Goal: Task Accomplishment & Management: Manage account settings

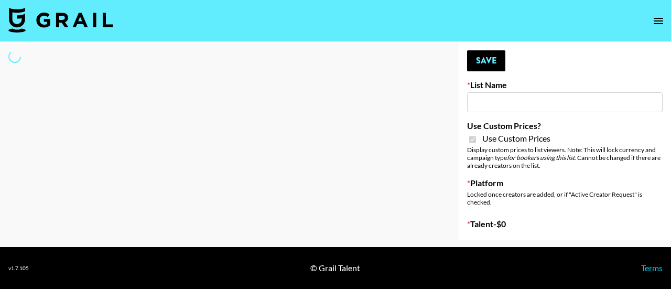
type input "Pretti Make-Up AI Assistant"
checkbox input "true"
select select "Brand"
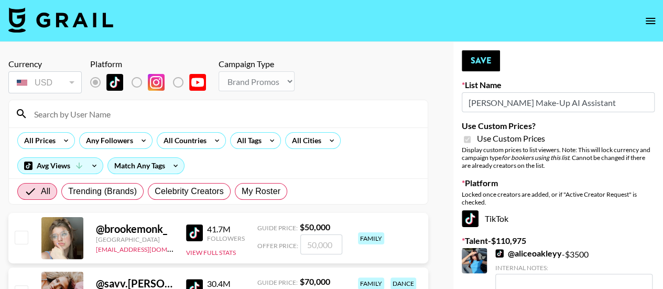
click at [111, 107] on input at bounding box center [225, 113] width 394 height 17
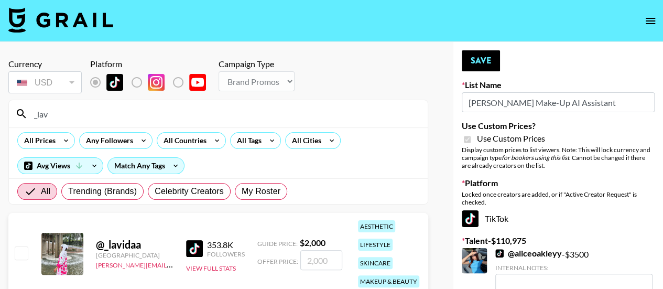
scroll to position [1, 0]
type input "_lav"
click at [19, 255] on input "checkbox" at bounding box center [21, 252] width 13 height 13
checkbox input "true"
type input "2000"
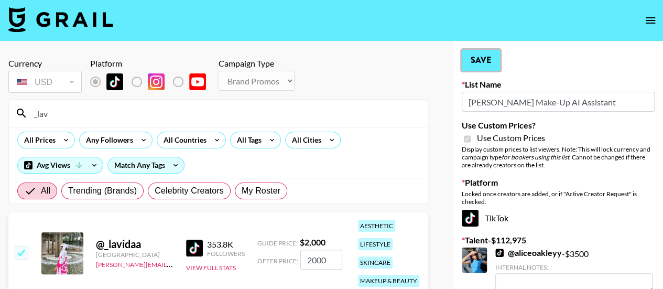
click at [480, 59] on button "Save" at bounding box center [481, 60] width 38 height 21
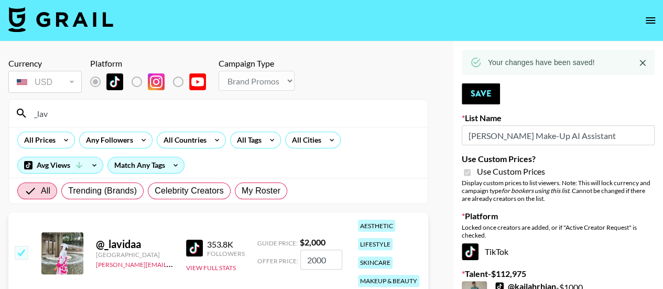
click at [211, 111] on input "_lav" at bounding box center [225, 113] width 394 height 17
type input "_"
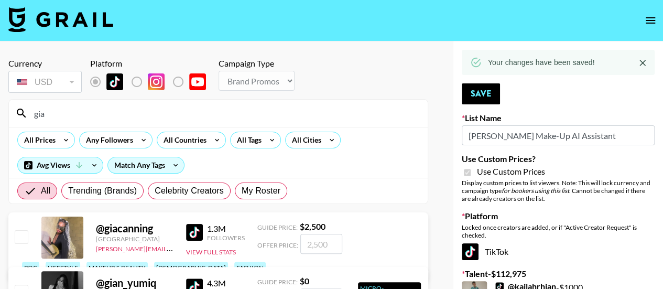
type input "gia"
click at [24, 243] on input "checkbox" at bounding box center [21, 236] width 13 height 13
checkbox input "true"
type input "2500"
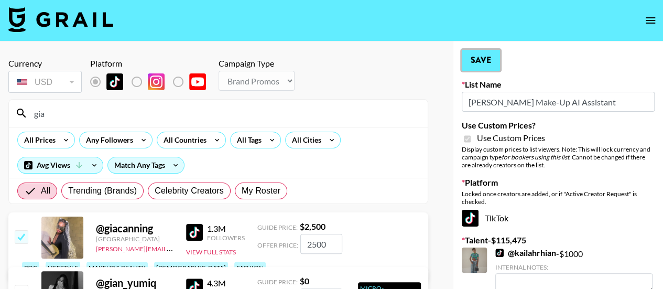
click at [479, 60] on button "Save" at bounding box center [481, 60] width 38 height 21
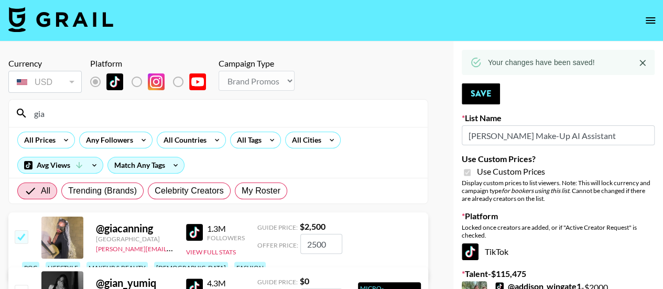
click at [95, 116] on input "gia" at bounding box center [225, 113] width 394 height 17
type input "g"
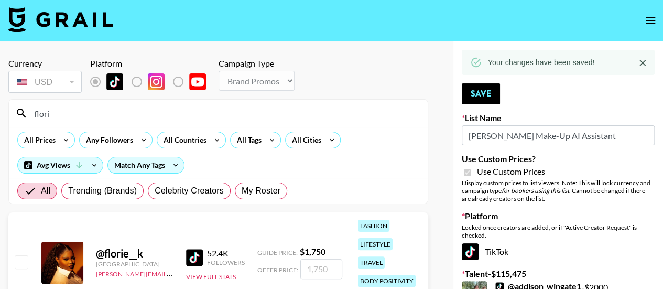
type input "flori"
click at [23, 263] on input "checkbox" at bounding box center [21, 261] width 13 height 13
checkbox input "true"
type input "1750"
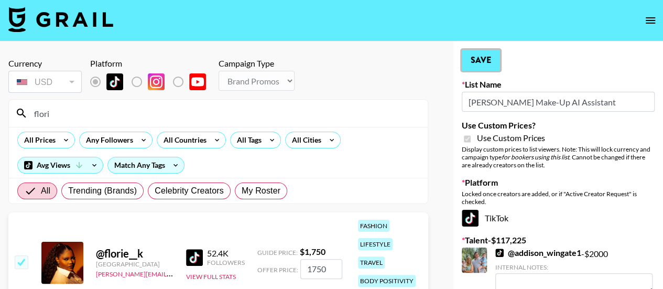
click at [488, 60] on button "Save" at bounding box center [481, 60] width 38 height 21
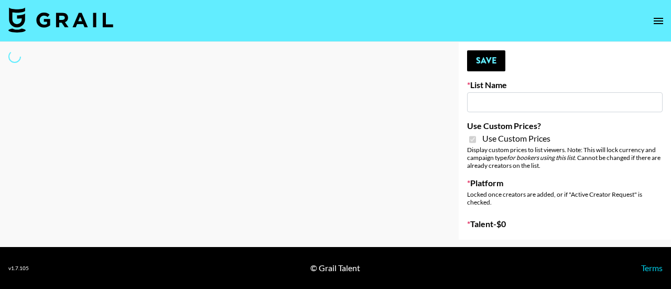
type input "**Noschinko UGC**"
checkbox input "true"
select select "Brand"
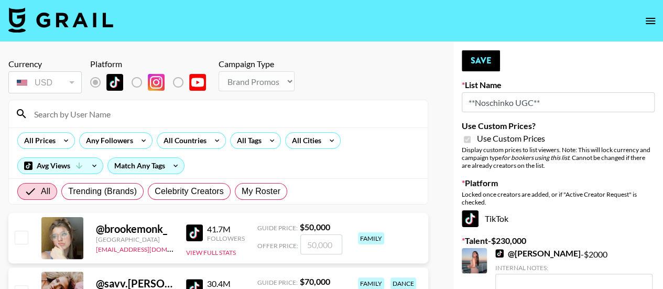
click at [85, 112] on input at bounding box center [225, 113] width 394 height 17
type input "giacanning"
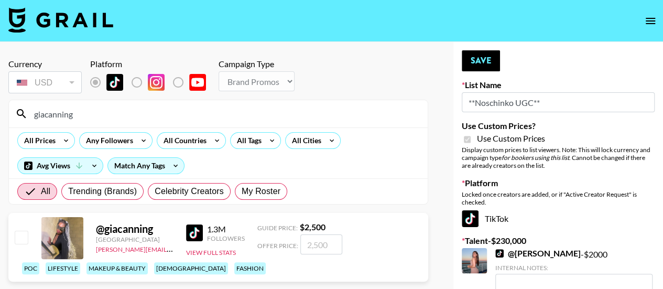
click at [21, 243] on input "checkbox" at bounding box center [21, 237] width 13 height 13
checkbox input "true"
type input "2500"
click at [476, 59] on button "Save" at bounding box center [481, 60] width 38 height 21
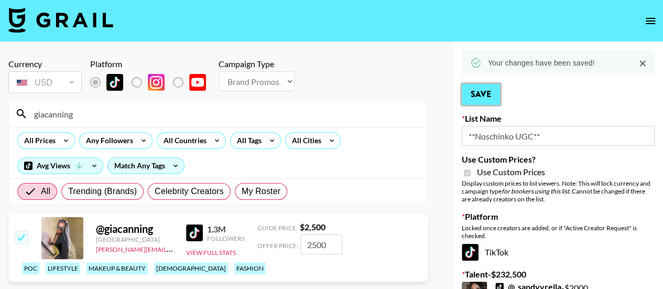
click at [488, 95] on button "Save" at bounding box center [481, 94] width 38 height 21
click at [318, 111] on input "giacanning" at bounding box center [225, 113] width 394 height 17
type input "g"
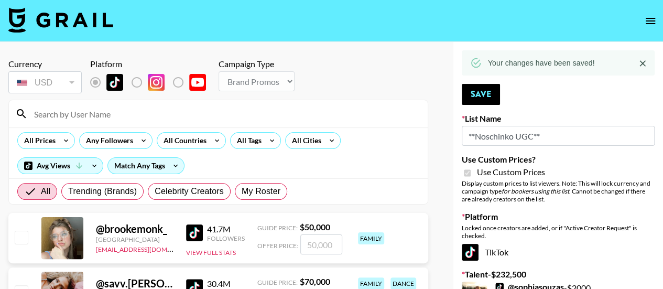
type input "l"
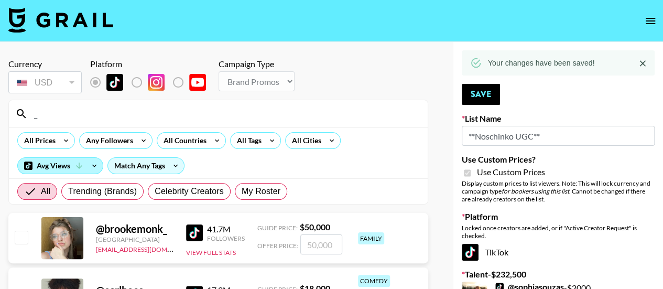
type input "_lav"
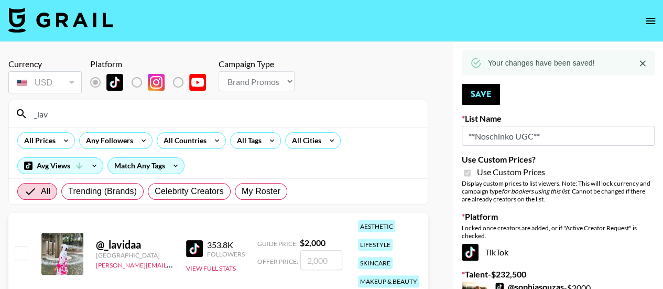
click at [20, 256] on input "checkbox" at bounding box center [21, 252] width 13 height 13
checkbox input "true"
type input "2000"
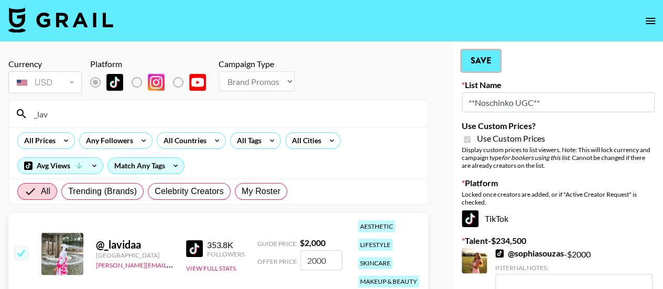
click at [474, 56] on button "Save" at bounding box center [481, 60] width 38 height 21
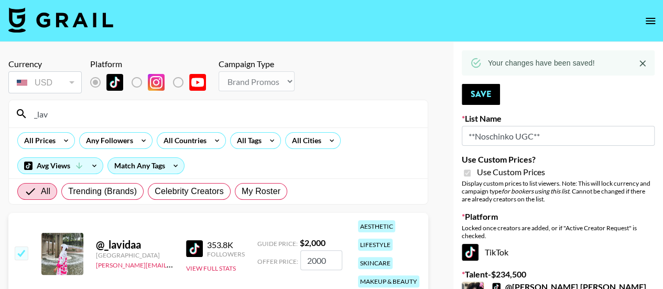
click at [256, 114] on input "_lav" at bounding box center [225, 113] width 394 height 17
type input "_"
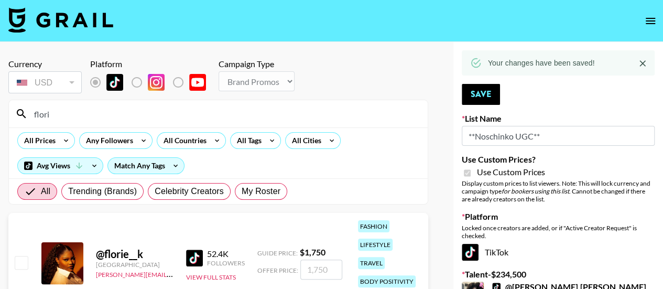
type input "flori"
click at [16, 261] on input "checkbox" at bounding box center [21, 262] width 13 height 13
checkbox input "true"
type input "1750"
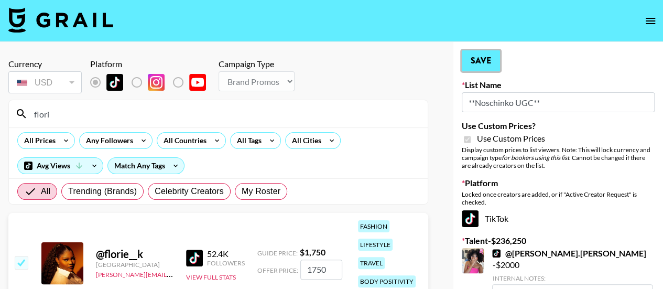
click at [479, 60] on button "Save" at bounding box center [481, 60] width 38 height 21
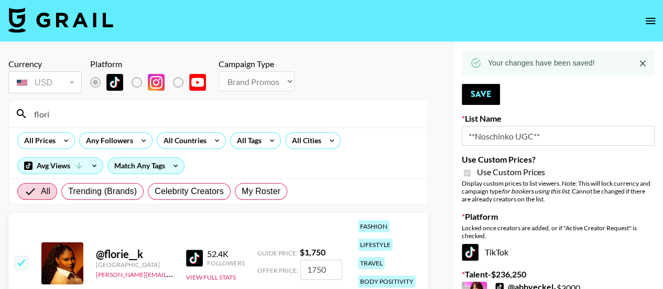
click at [229, 112] on input "flori" at bounding box center [225, 113] width 394 height 17
type input "f"
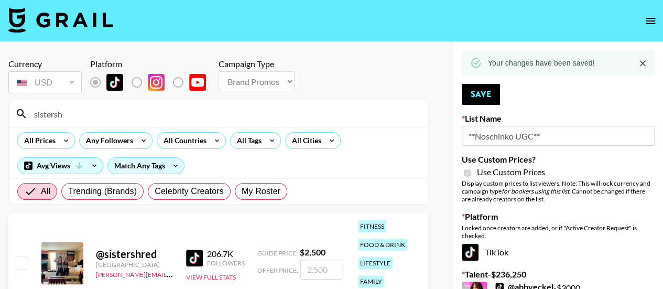
type input "sistersh"
click at [20, 259] on input "checkbox" at bounding box center [21, 262] width 13 height 13
checkbox input "true"
type input "2500"
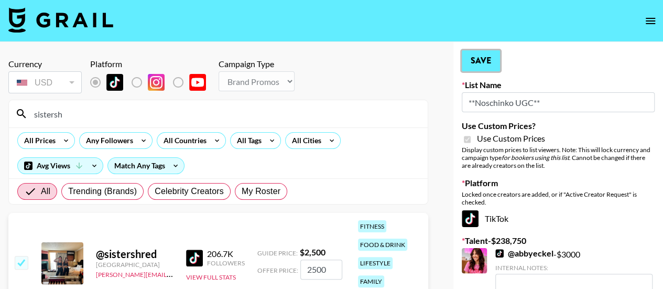
click at [490, 60] on button "Save" at bounding box center [481, 60] width 38 height 21
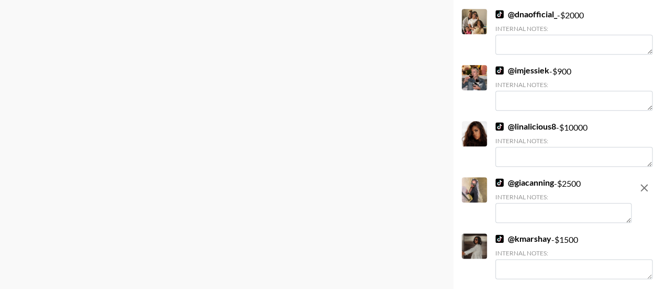
scroll to position [2503, 0]
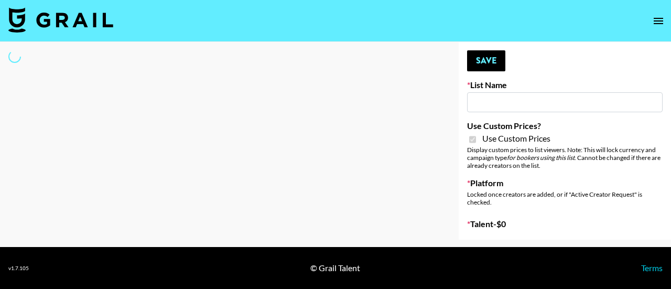
type input "LISEN Watch"
checkbox input "true"
select select "Brand"
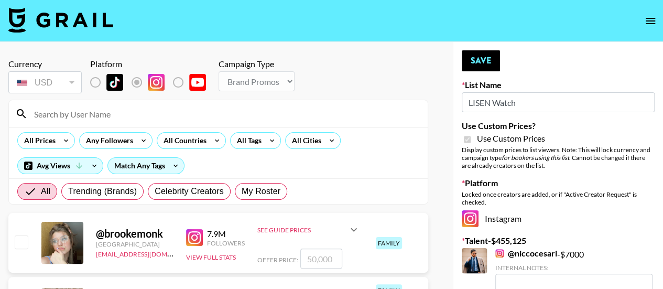
click at [143, 113] on input at bounding box center [225, 113] width 394 height 17
type input "giacanning"
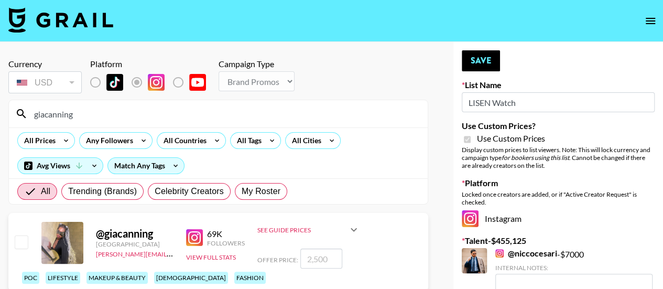
click at [20, 248] on input "checkbox" at bounding box center [21, 241] width 13 height 13
checkbox input "true"
type input "2500"
click at [479, 61] on button "Save" at bounding box center [481, 60] width 38 height 21
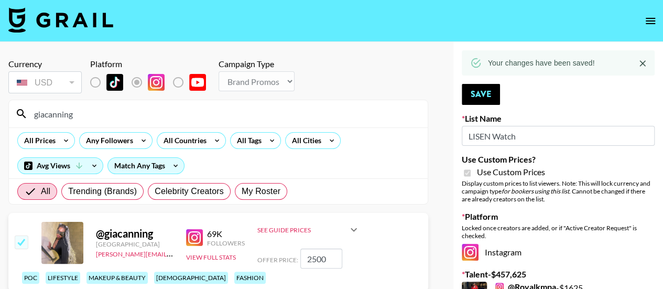
click at [232, 118] on input "giacanning" at bounding box center [225, 113] width 394 height 17
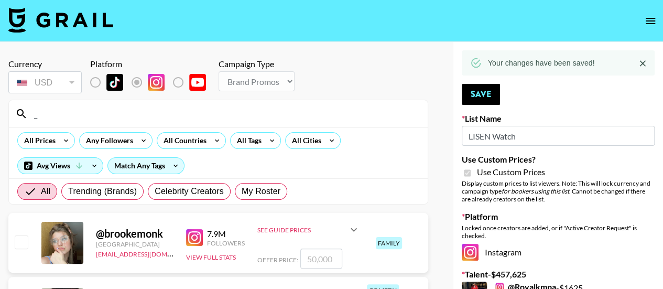
type input "_lav"
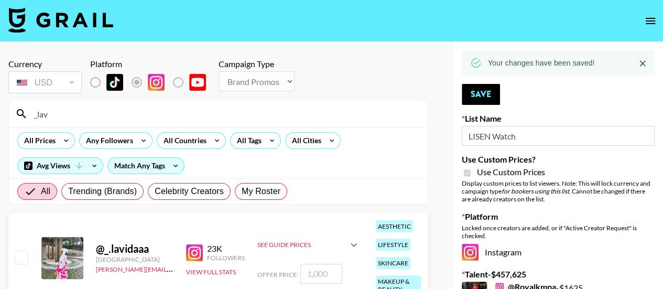
click at [23, 259] on input "checkbox" at bounding box center [21, 257] width 13 height 13
checkbox input "true"
type input "1000"
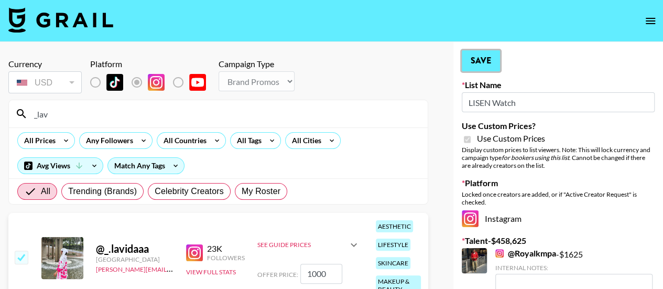
click at [483, 59] on button "Save" at bounding box center [481, 60] width 38 height 21
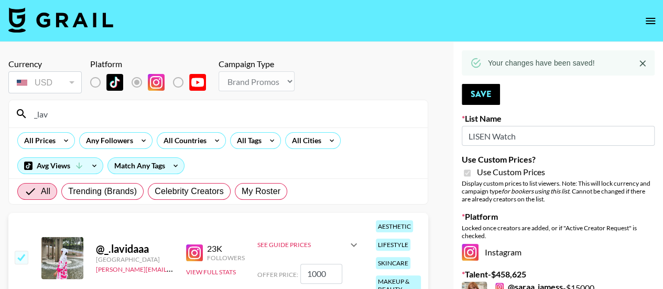
click at [272, 118] on input "_lav" at bounding box center [225, 113] width 394 height 17
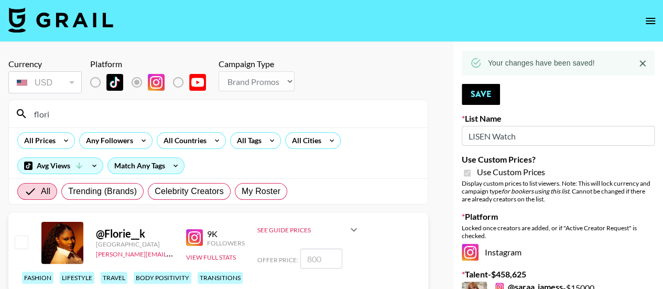
type input "flori"
click at [22, 248] on input "checkbox" at bounding box center [21, 241] width 13 height 13
checkbox input "true"
type input "800"
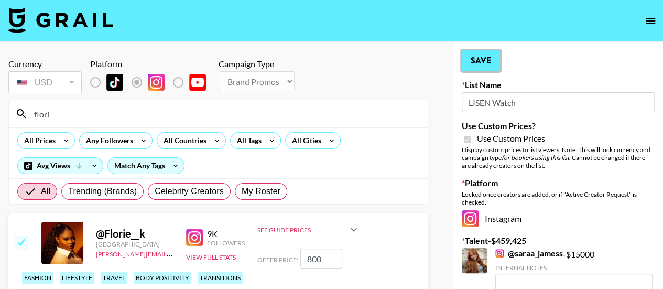
click at [486, 66] on button "Save" at bounding box center [481, 60] width 38 height 21
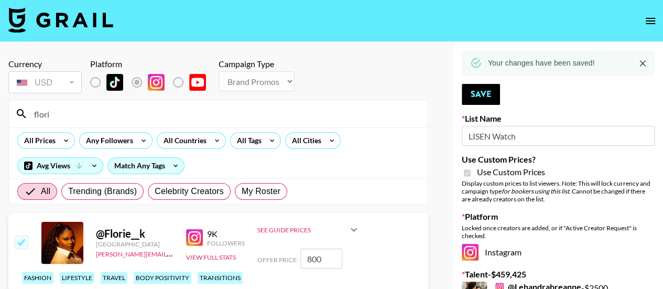
click at [300, 107] on input "flori" at bounding box center [225, 113] width 394 height 17
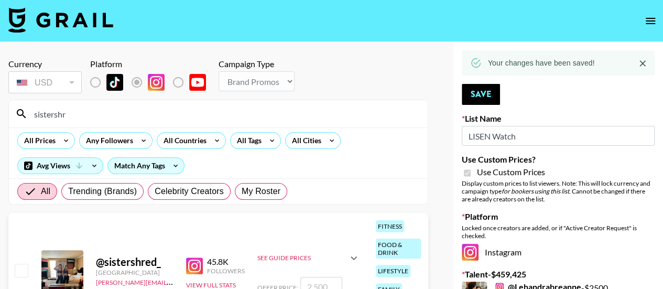
type input "sistershr"
click at [20, 267] on input "checkbox" at bounding box center [21, 270] width 13 height 13
checkbox input "true"
type input "2500"
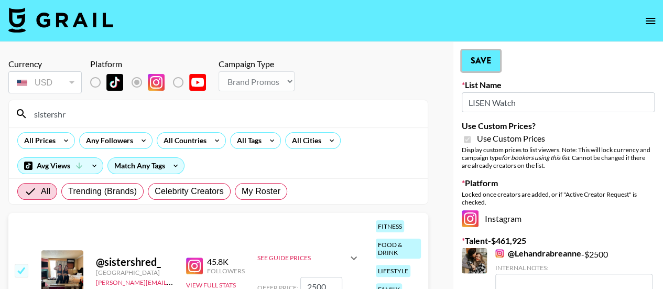
click at [494, 61] on button "Save" at bounding box center [481, 60] width 38 height 21
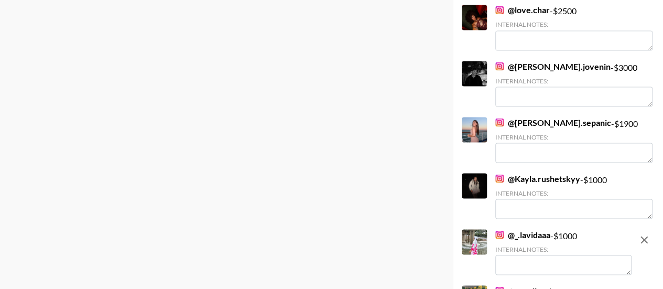
scroll to position [4942, 0]
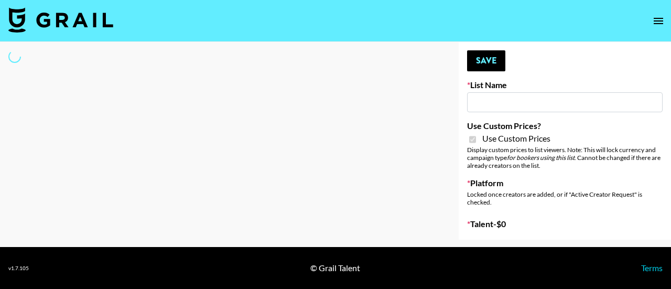
type input "Devon+Lang"
checkbox input "true"
select select "Song"
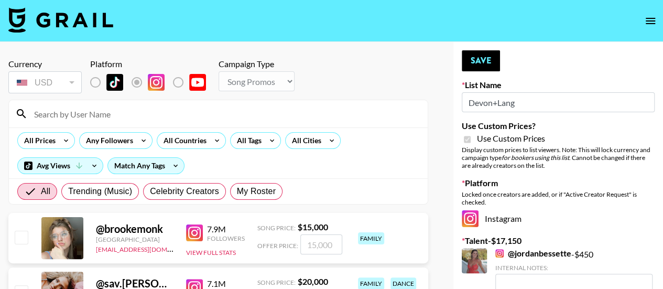
click at [163, 112] on input at bounding box center [225, 113] width 394 height 17
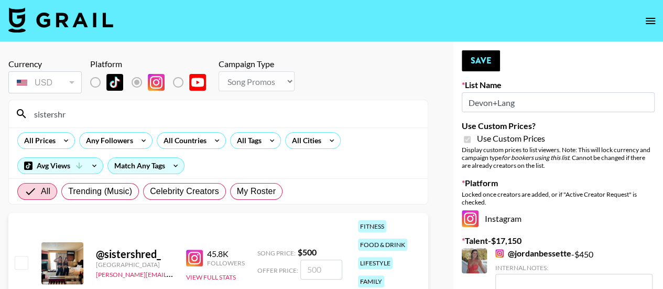
type input "sistershr"
click at [21, 265] on input "checkbox" at bounding box center [21, 262] width 13 height 13
checkbox input "true"
type input "500"
click at [485, 64] on button "Save" at bounding box center [481, 60] width 38 height 21
